Goal: Information Seeking & Learning: Learn about a topic

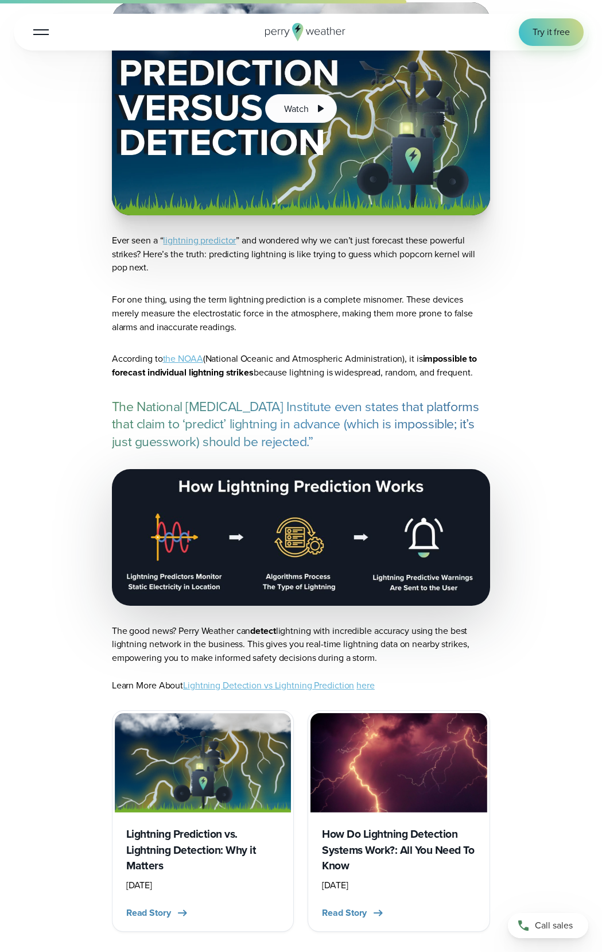
scroll to position [3099, 0]
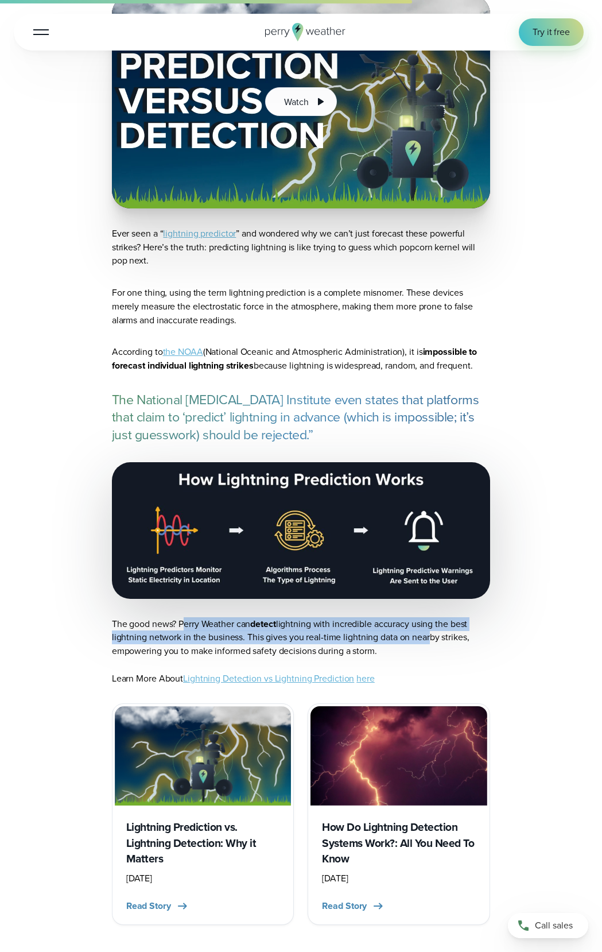
drag, startPoint x: 184, startPoint y: 629, endPoint x: 425, endPoint y: 635, distance: 241.1
click at [425, 635] on p "The good news? Perry Weather can detect lightning with incredible accuracy usin…" at bounding box center [301, 651] width 378 height 68
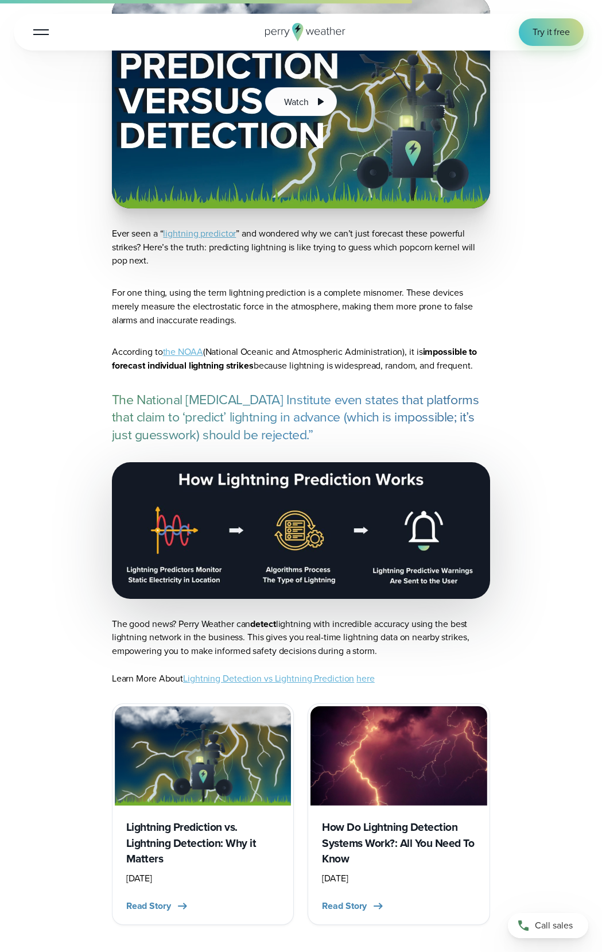
click at [452, 645] on p "The good news? Perry Weather can detect lightning with incredible accuracy usin…" at bounding box center [301, 651] width 378 height 68
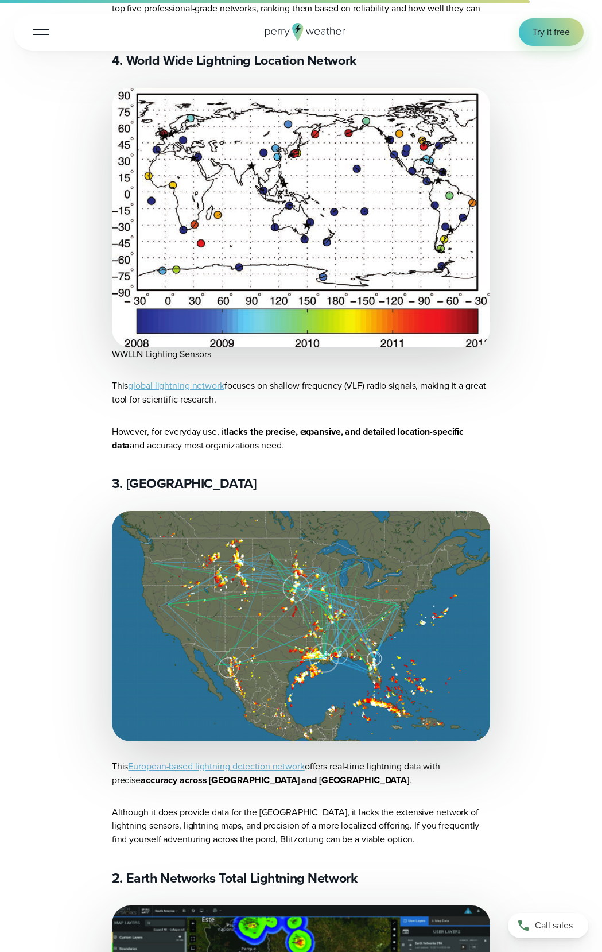
scroll to position [4534, 0]
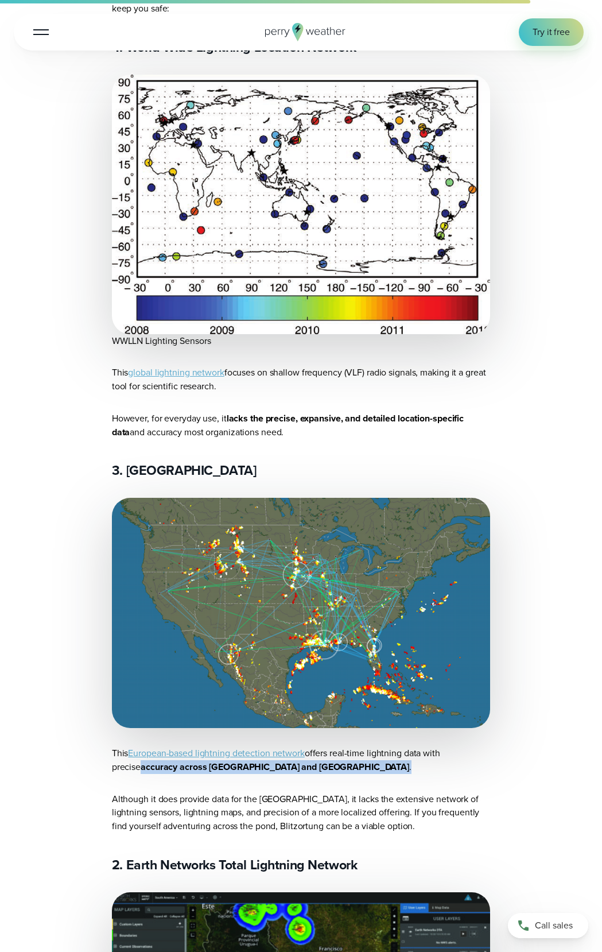
drag, startPoint x: 138, startPoint y: 787, endPoint x: 281, endPoint y: 791, distance: 142.4
click at [281, 773] on p "This European-based lightning detection network offers real-time lightning data…" at bounding box center [301, 759] width 378 height 27
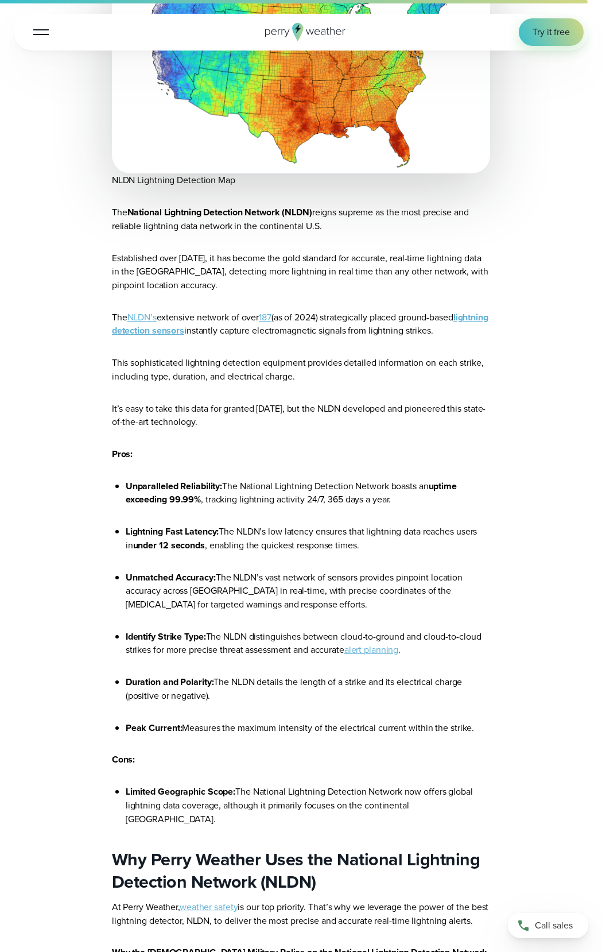
scroll to position [5854, 0]
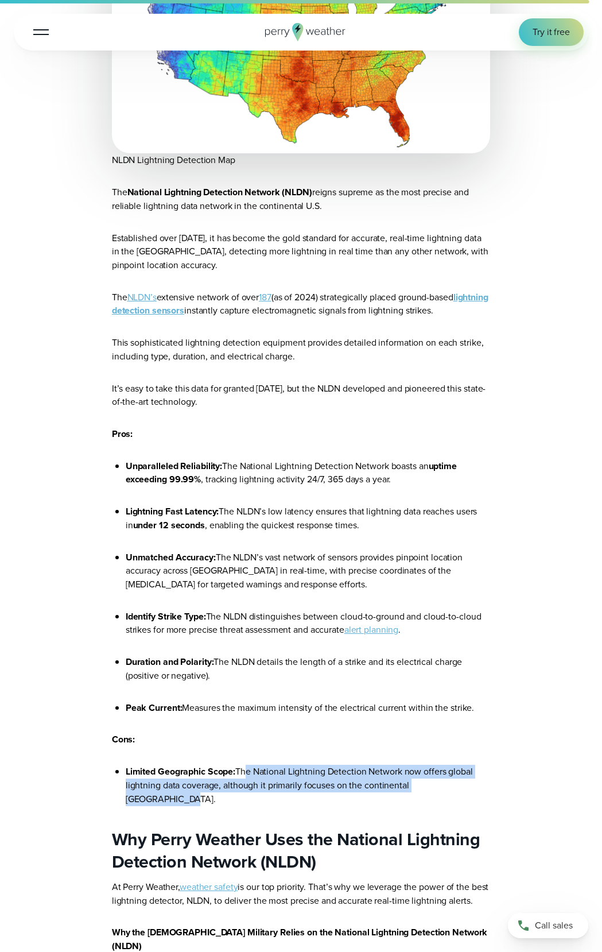
drag, startPoint x: 247, startPoint y: 781, endPoint x: 476, endPoint y: 792, distance: 229.2
click at [476, 792] on li "Limited Geographic Scope: The National Lightning Detection Network now offers g…" at bounding box center [308, 784] width 364 height 41
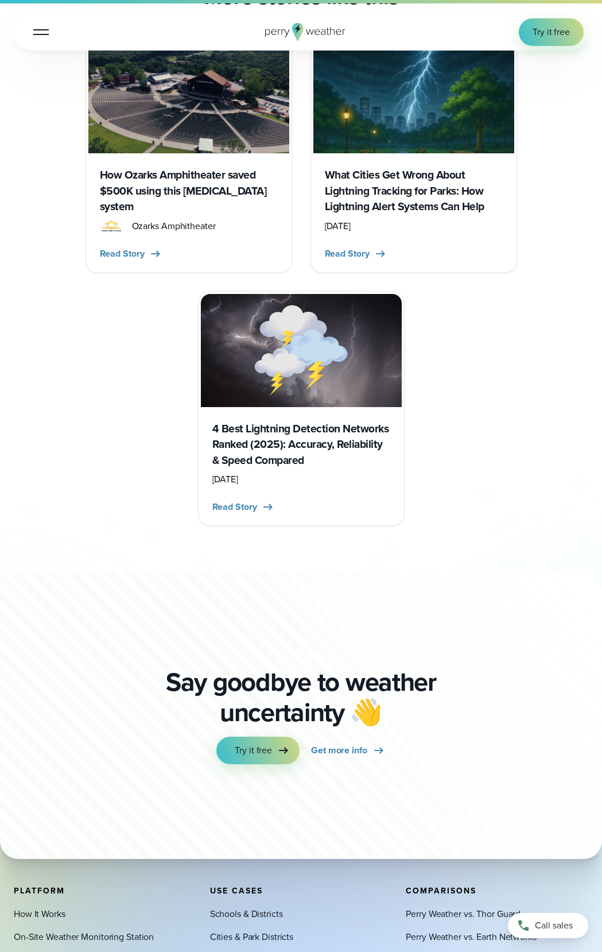
scroll to position [4362, 0]
